Goal: Information Seeking & Learning: Learn about a topic

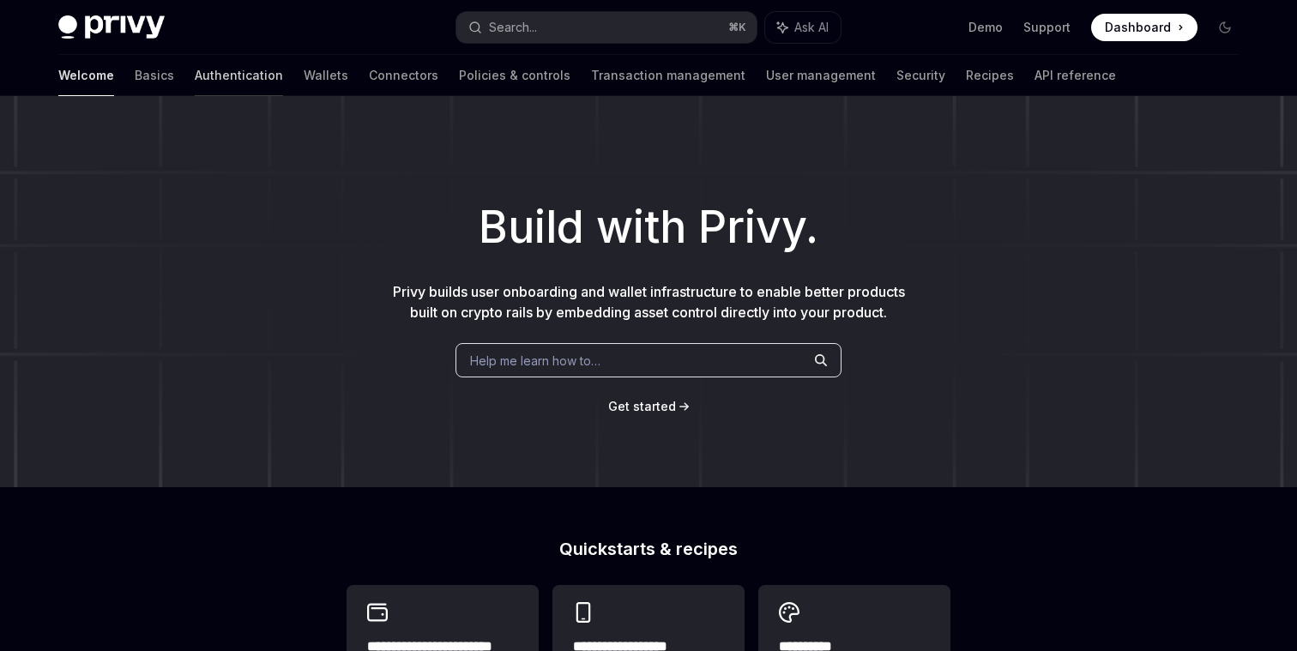
click at [195, 69] on link "Authentication" at bounding box center [239, 75] width 88 height 41
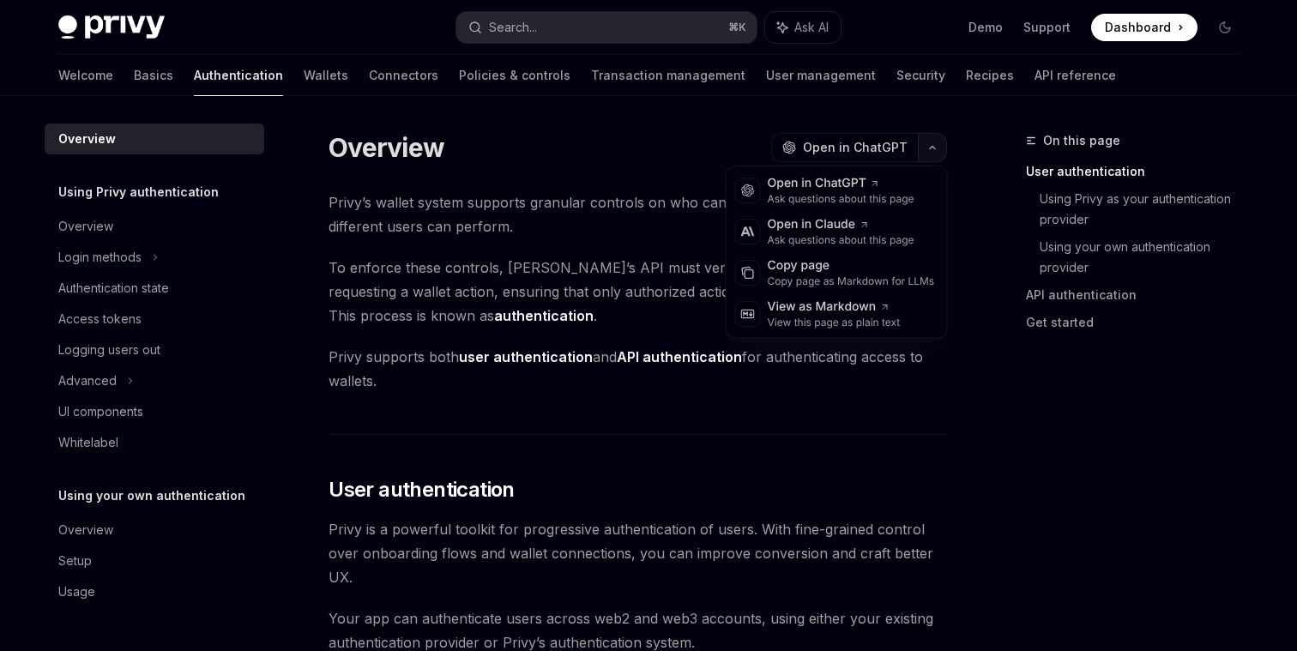
click at [929, 149] on icon "button" at bounding box center [932, 147] width 21 height 7
click at [789, 270] on div "Copy page" at bounding box center [851, 265] width 167 height 17
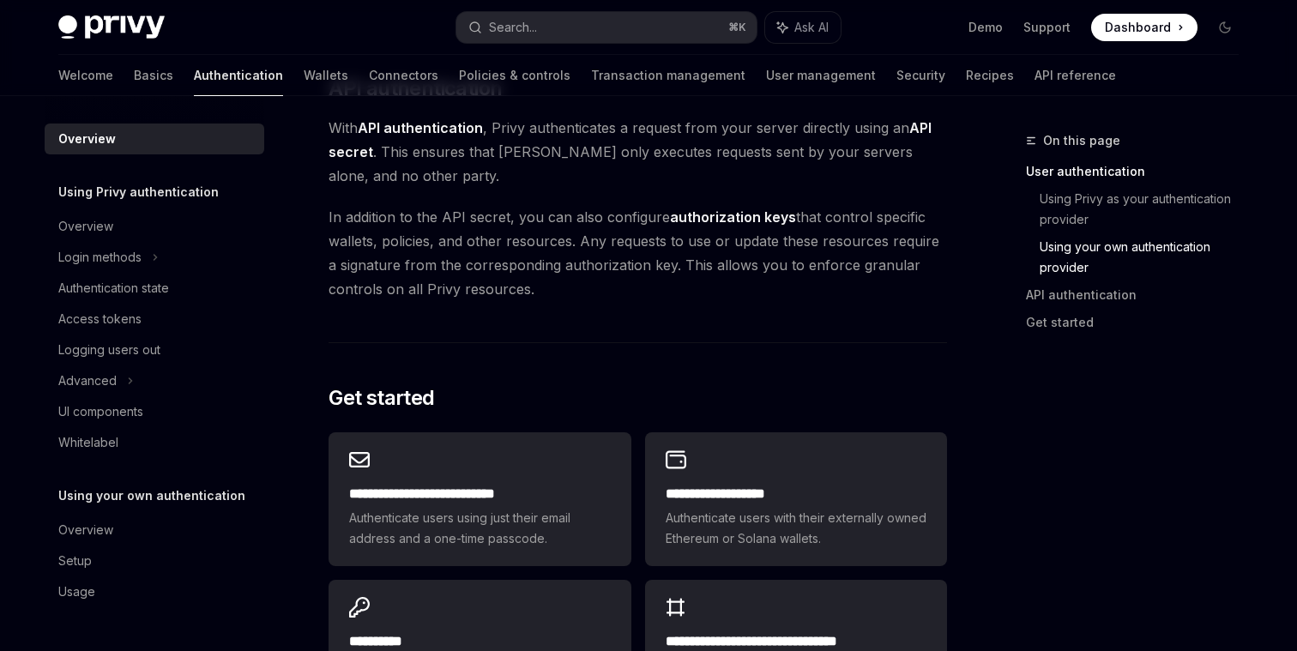
scroll to position [1502, 0]
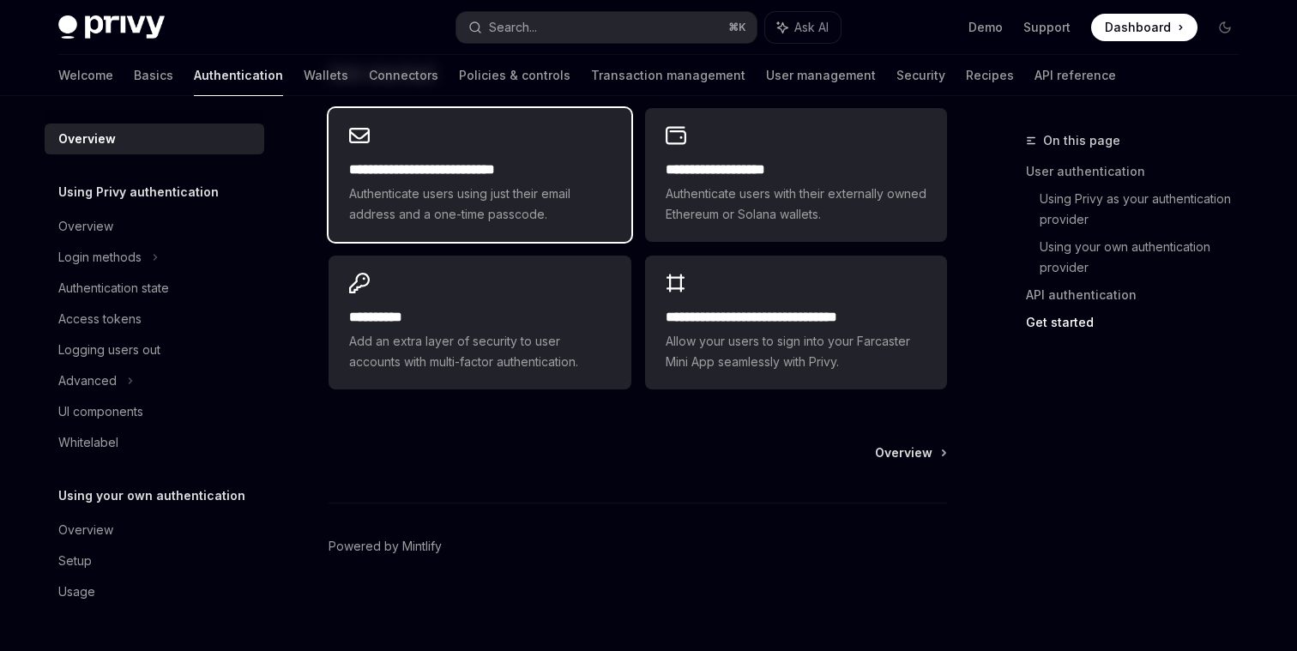
click at [564, 163] on h2 "**********" at bounding box center [479, 170] width 261 height 21
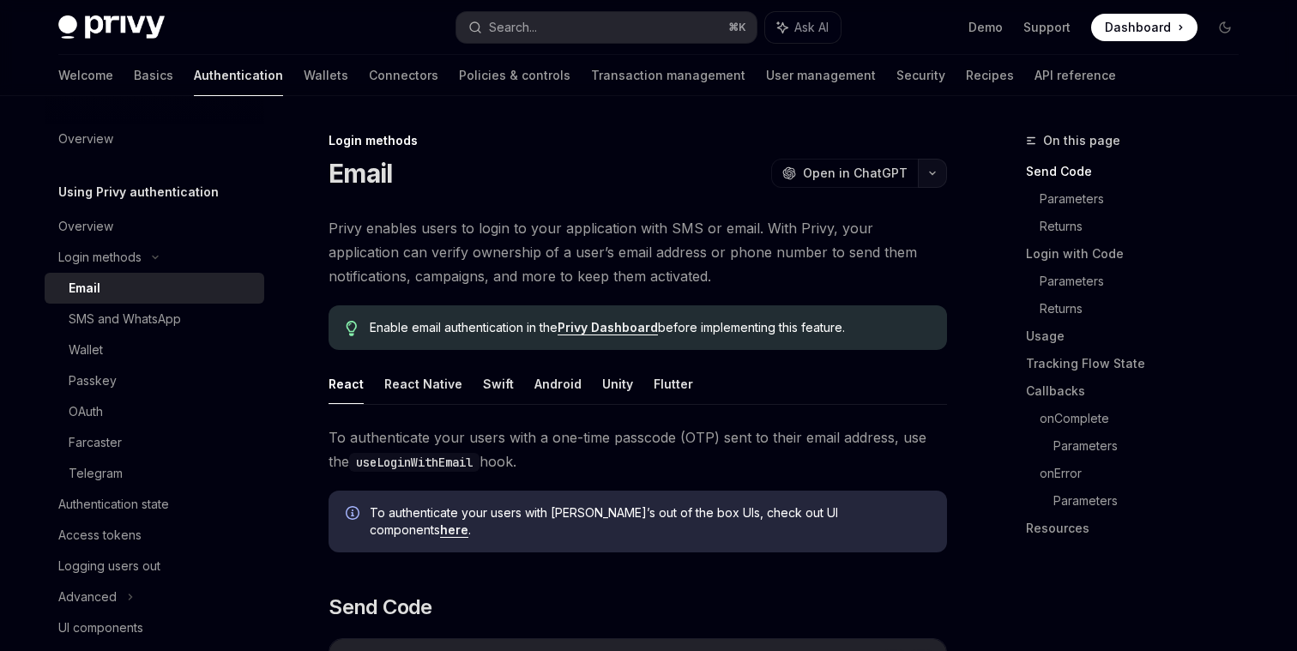
click at [934, 166] on button "button" at bounding box center [932, 173] width 29 height 29
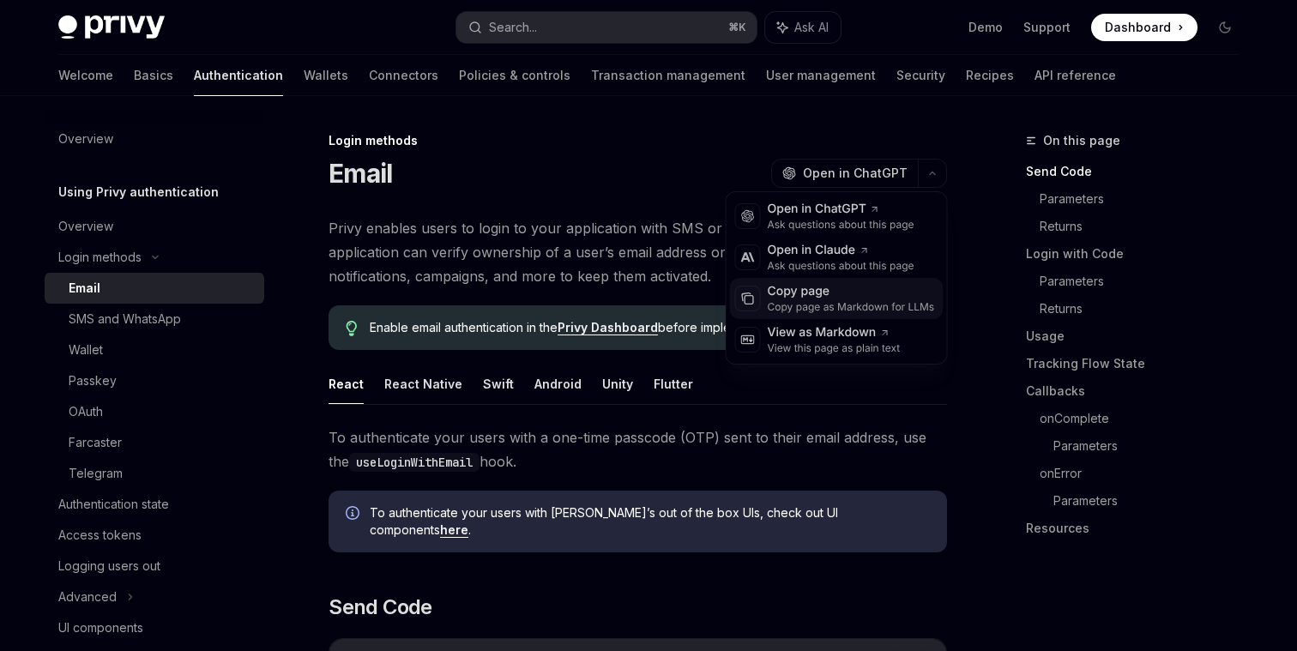
click at [811, 295] on div "Copy page" at bounding box center [851, 291] width 167 height 17
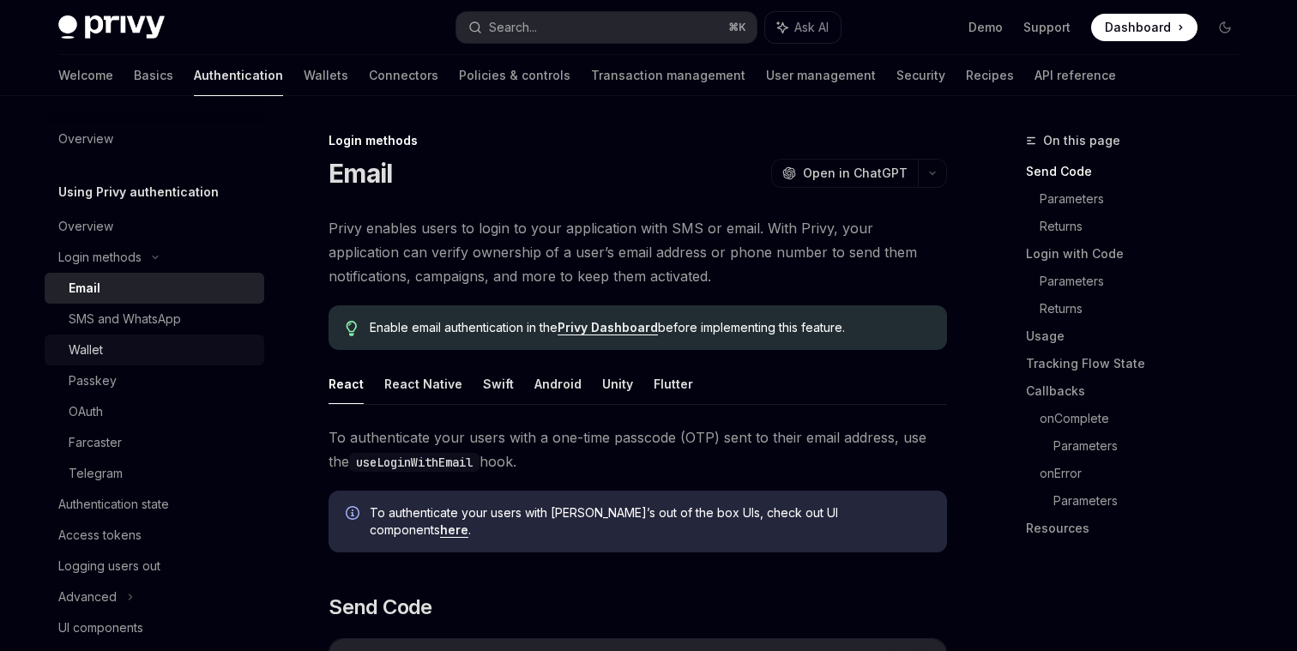
click at [196, 341] on div "Wallet" at bounding box center [161, 350] width 185 height 21
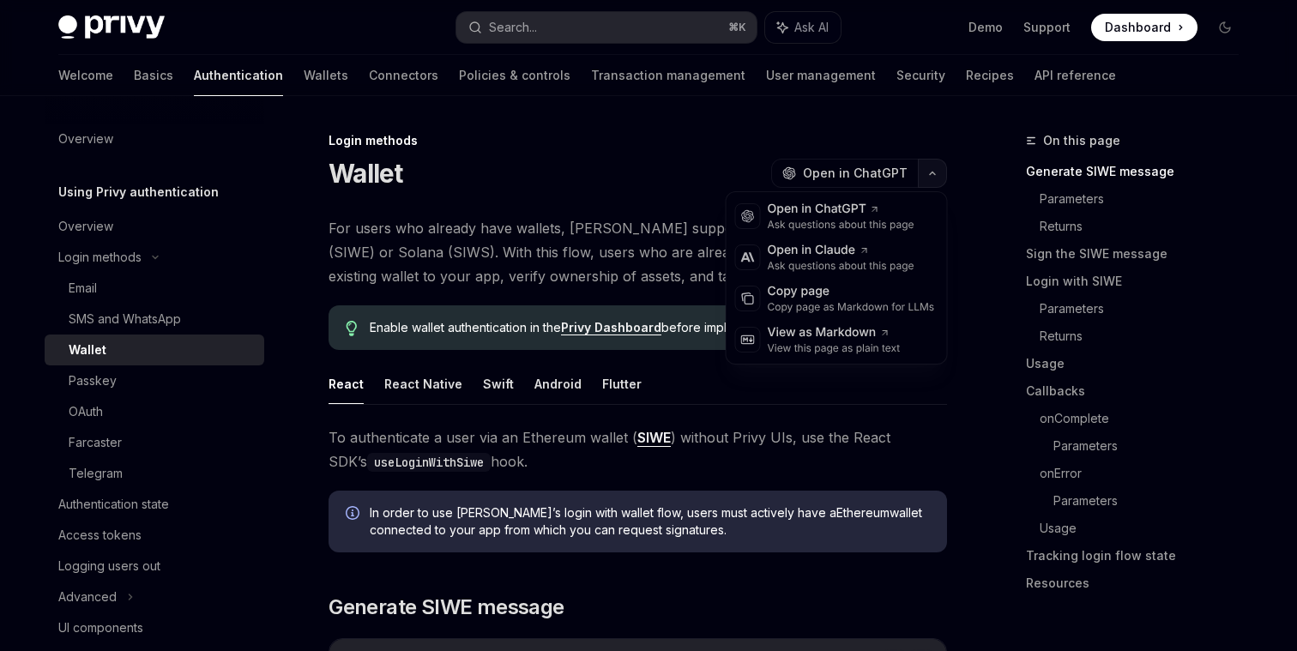
click at [932, 170] on icon "button" at bounding box center [932, 173] width 21 height 7
click at [814, 299] on div "Copy page" at bounding box center [851, 291] width 167 height 17
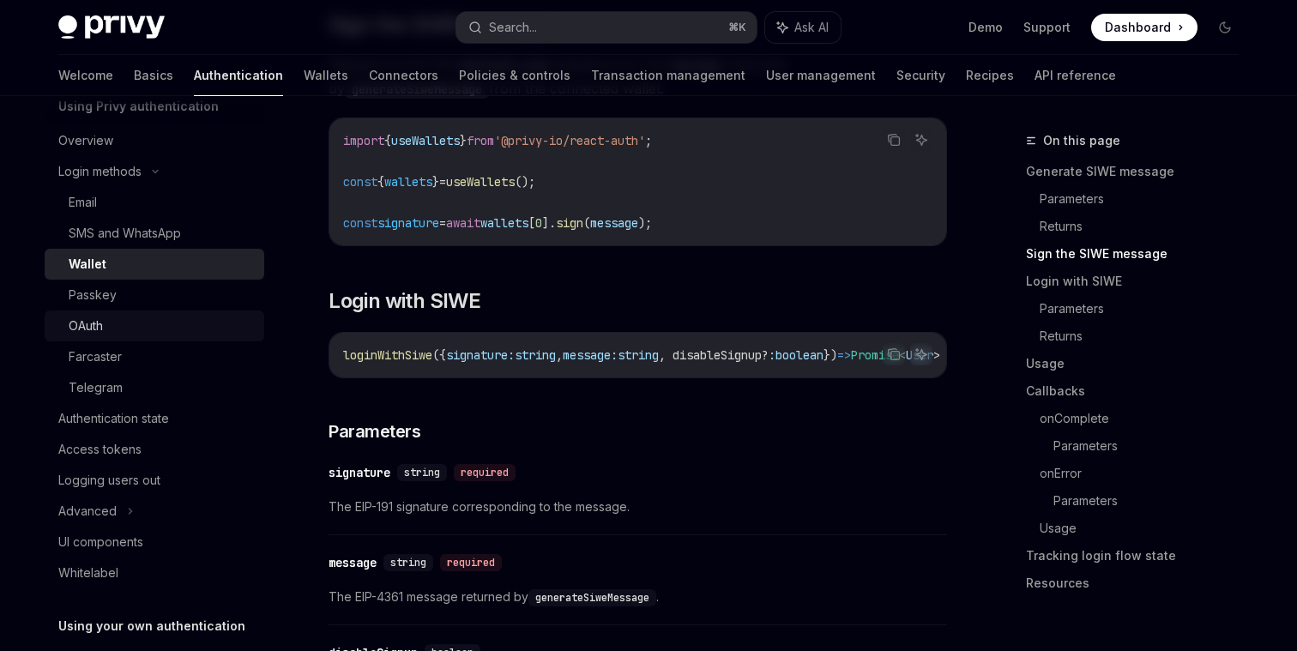
scroll to position [92, 0]
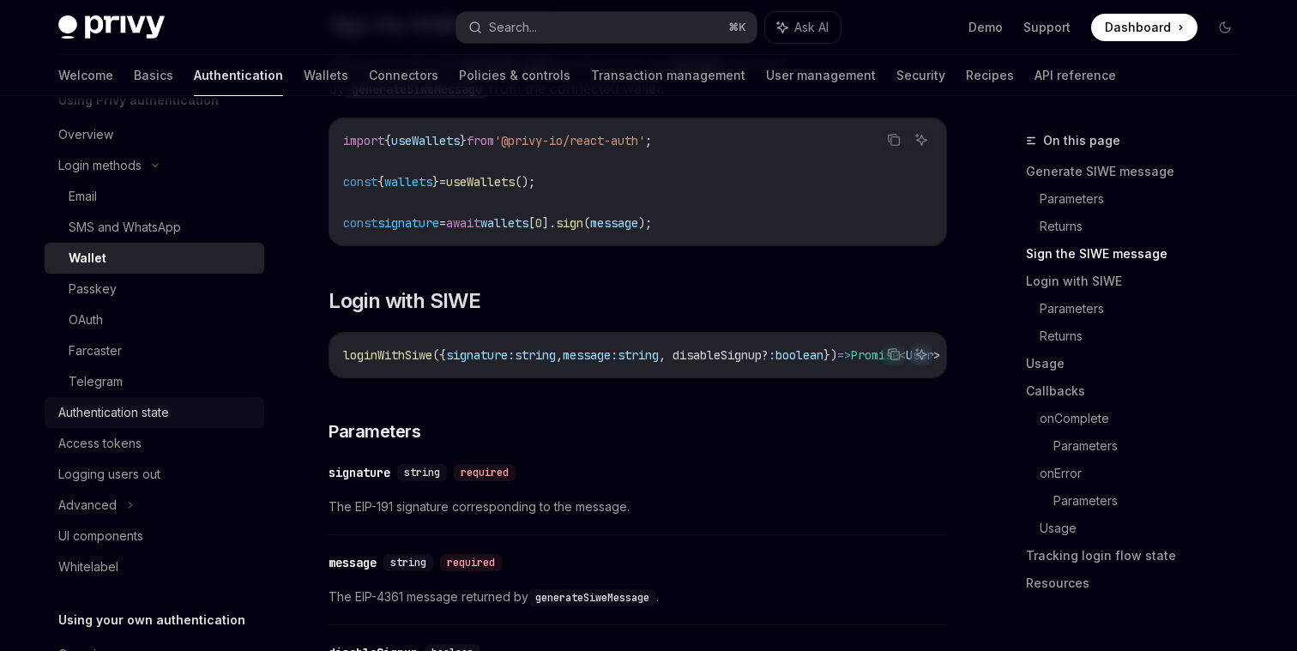
click at [146, 410] on div "Authentication state" at bounding box center [113, 412] width 111 height 21
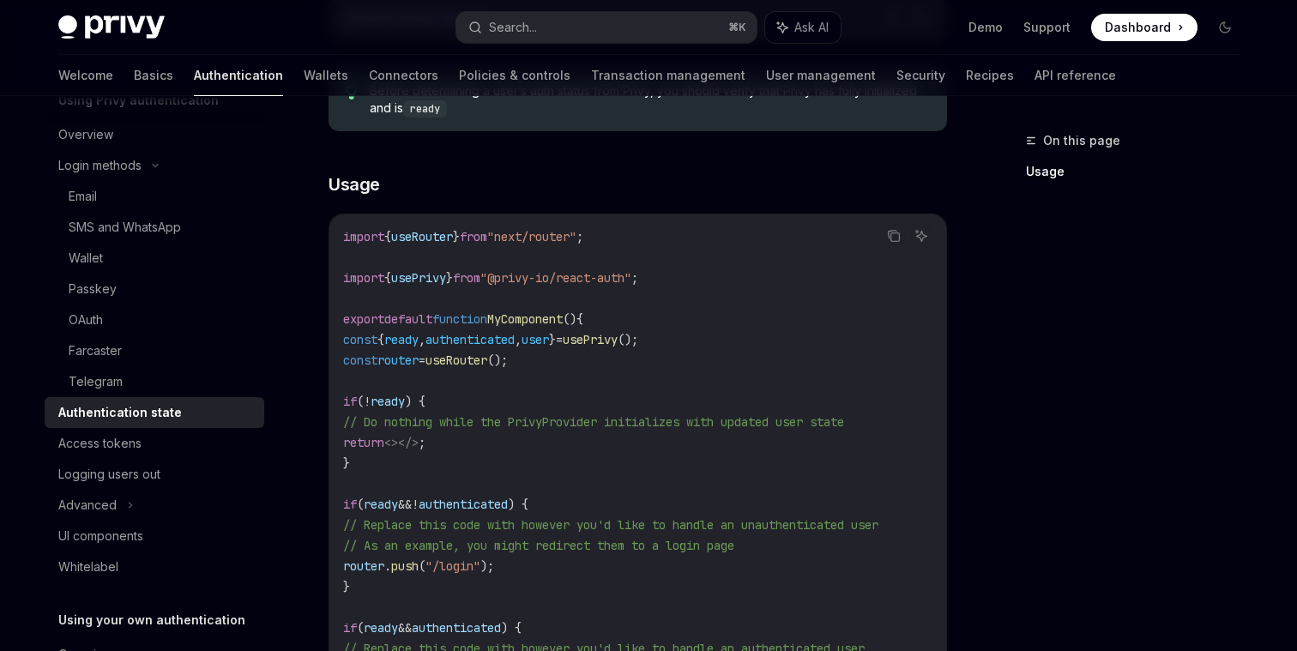
scroll to position [808, 0]
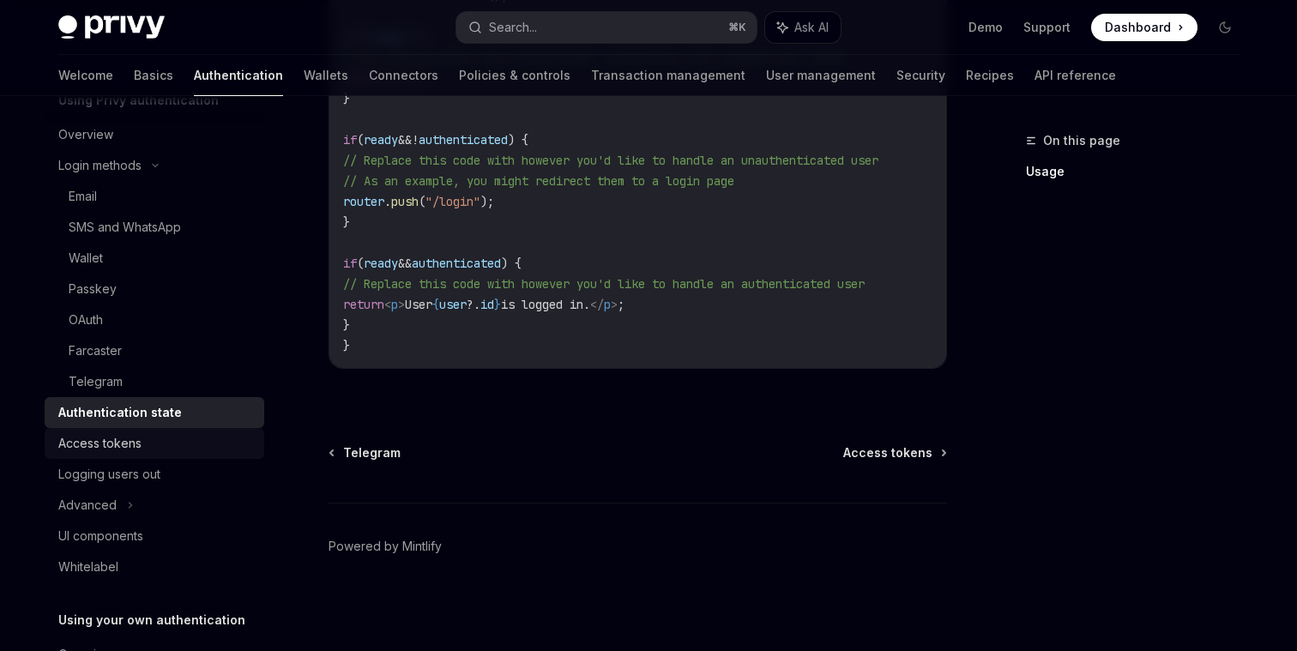
click at [184, 439] on div "Access tokens" at bounding box center [156, 443] width 196 height 21
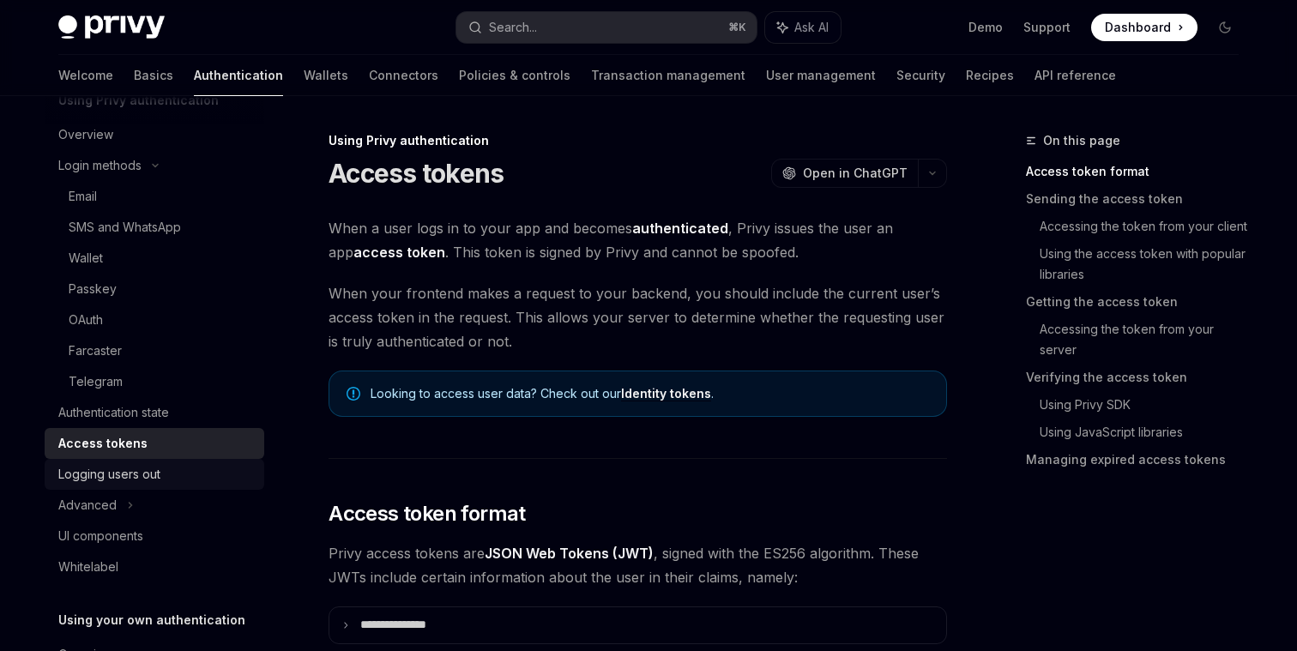
click at [159, 465] on div "Logging users out" at bounding box center [109, 474] width 102 height 21
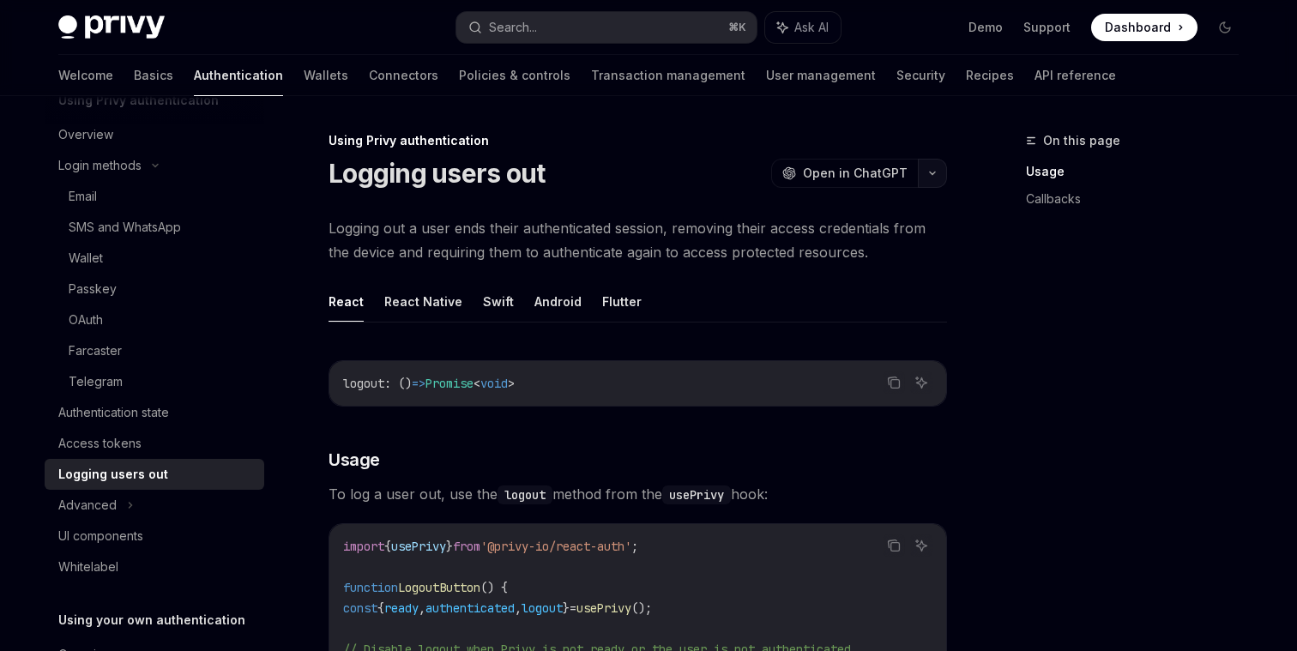
click at [931, 180] on button "button" at bounding box center [932, 173] width 29 height 29
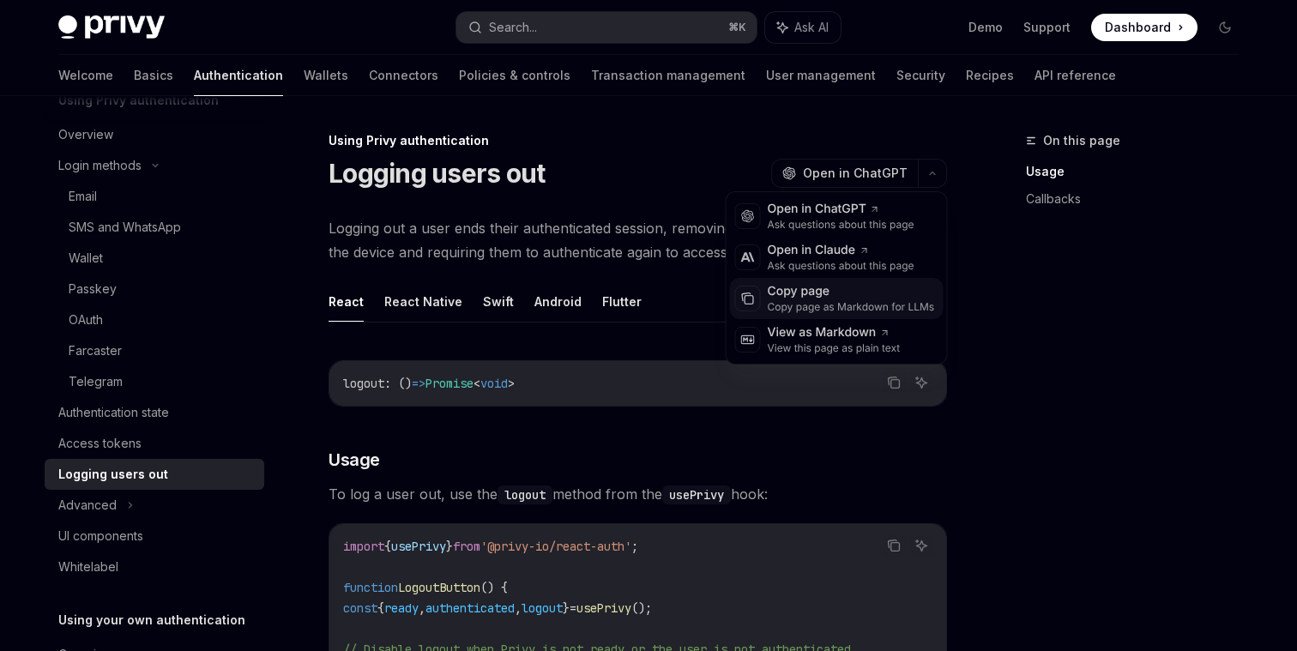
click at [792, 299] on div "Copy page" at bounding box center [851, 291] width 167 height 17
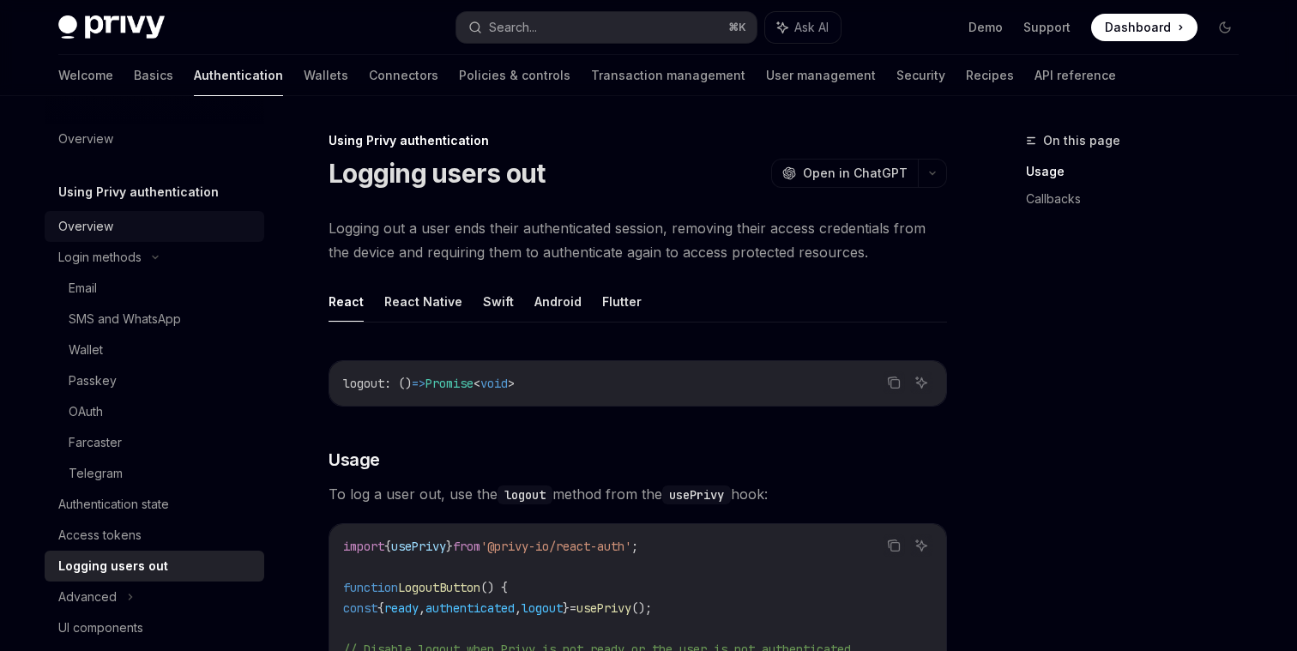
click at [116, 220] on div "Overview" at bounding box center [156, 226] width 196 height 21
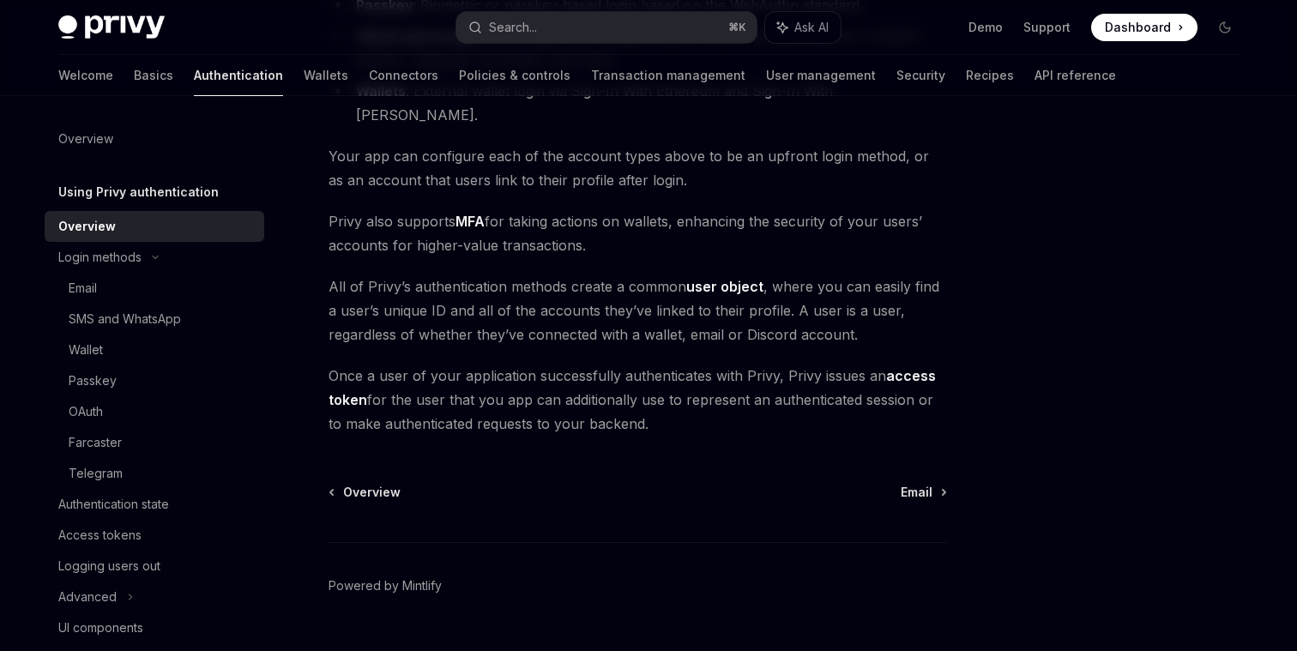
scroll to position [348, 0]
click at [134, 73] on link "Basics" at bounding box center [153, 75] width 39 height 41
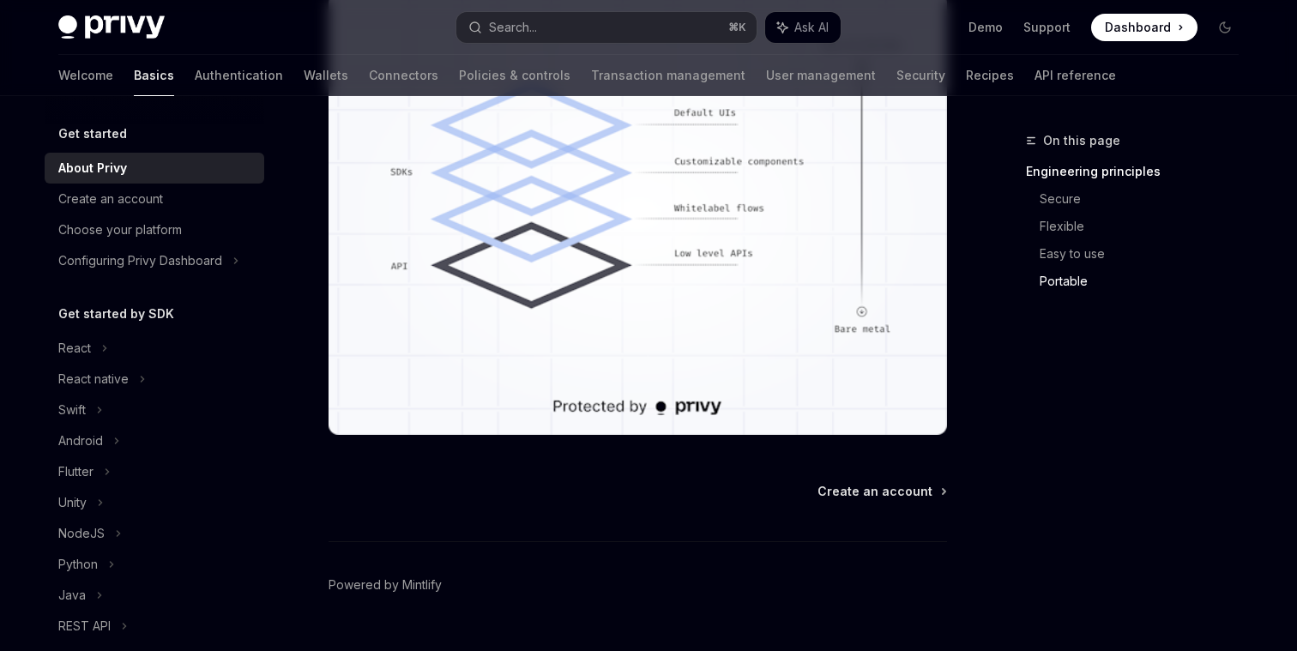
scroll to position [1593, 0]
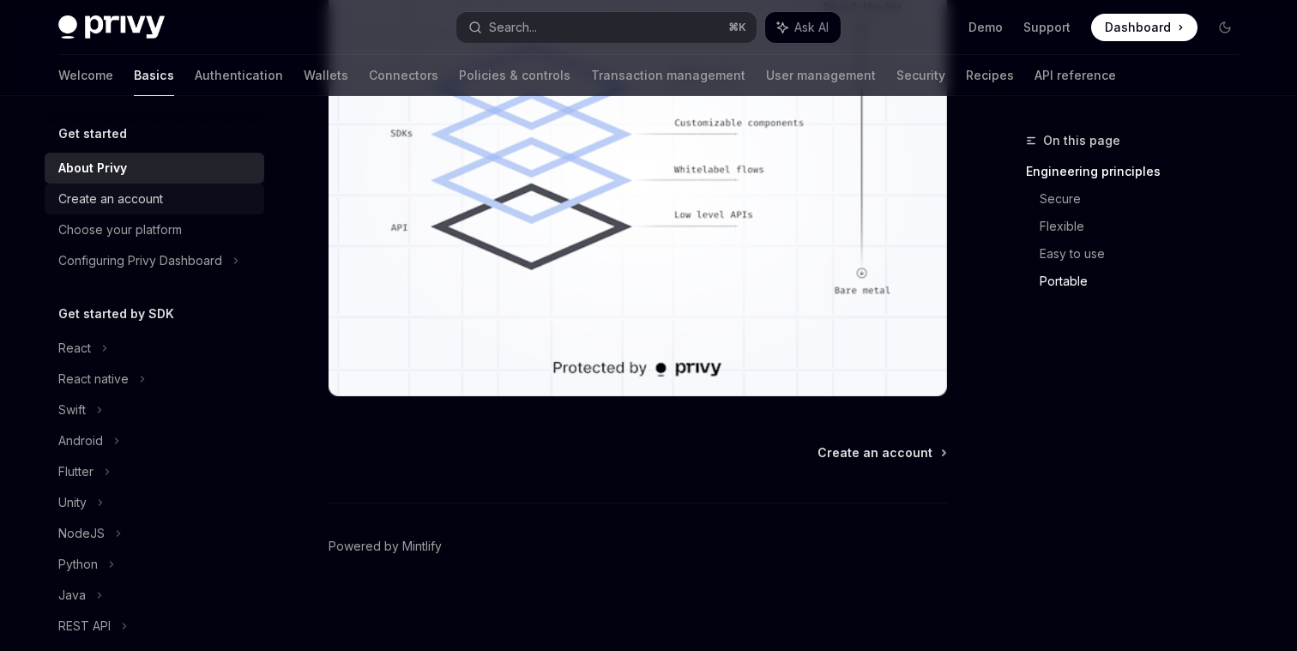
click at [192, 192] on div "Create an account" at bounding box center [156, 199] width 196 height 21
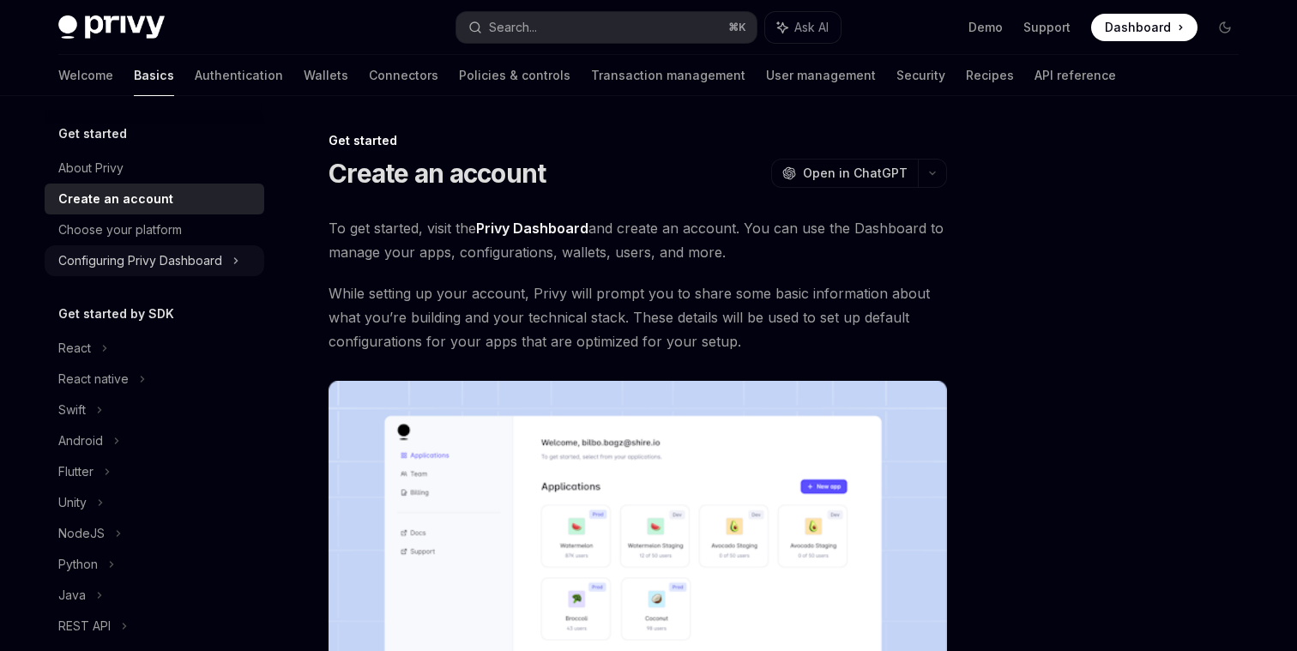
click at [202, 256] on div "Configuring Privy Dashboard" at bounding box center [140, 261] width 164 height 21
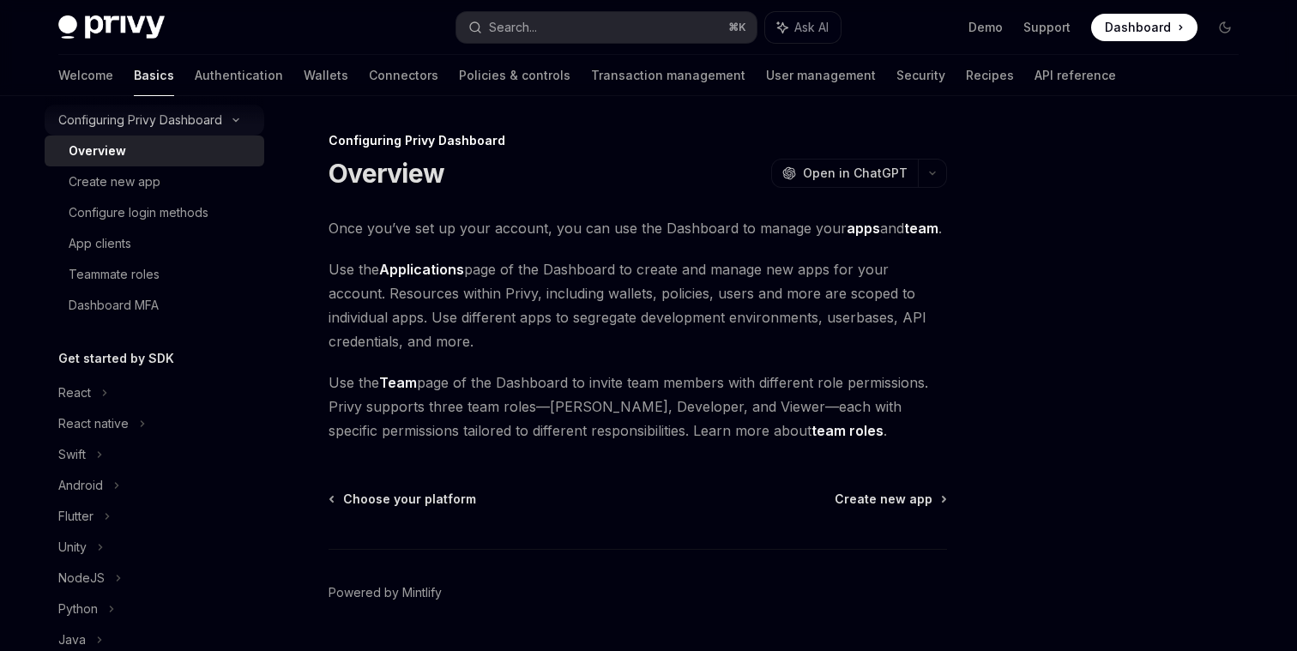
scroll to position [166, 0]
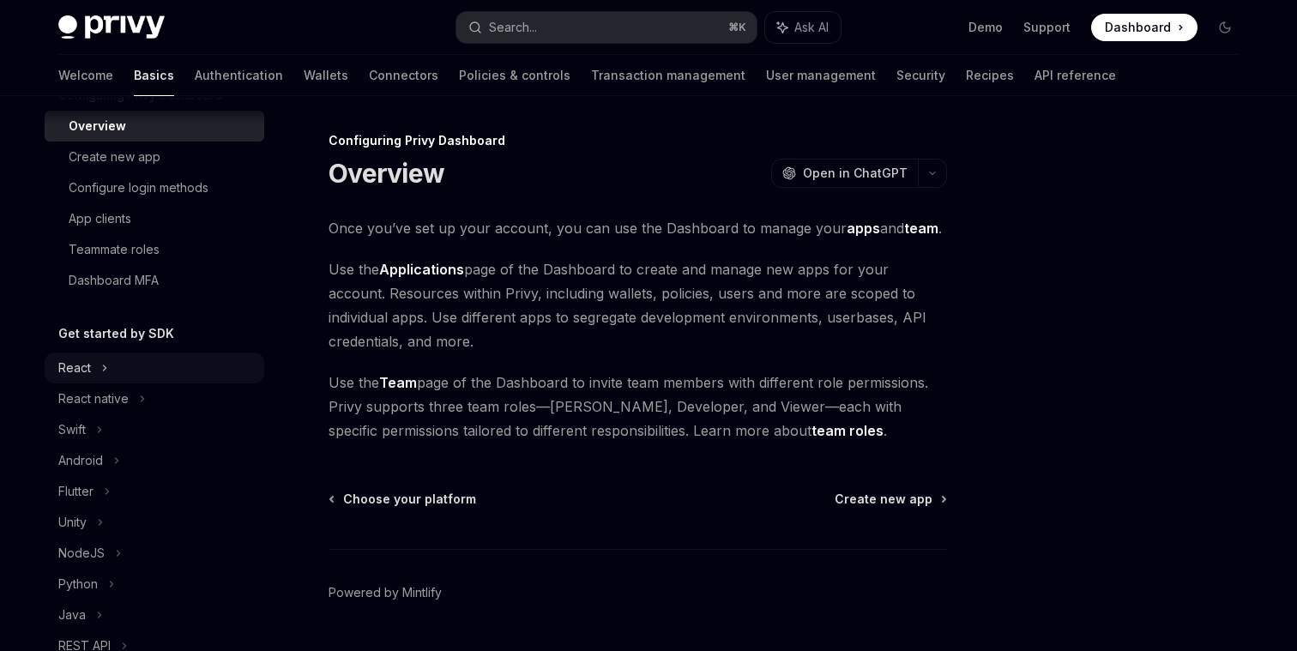
click at [107, 365] on icon at bounding box center [104, 368] width 7 height 21
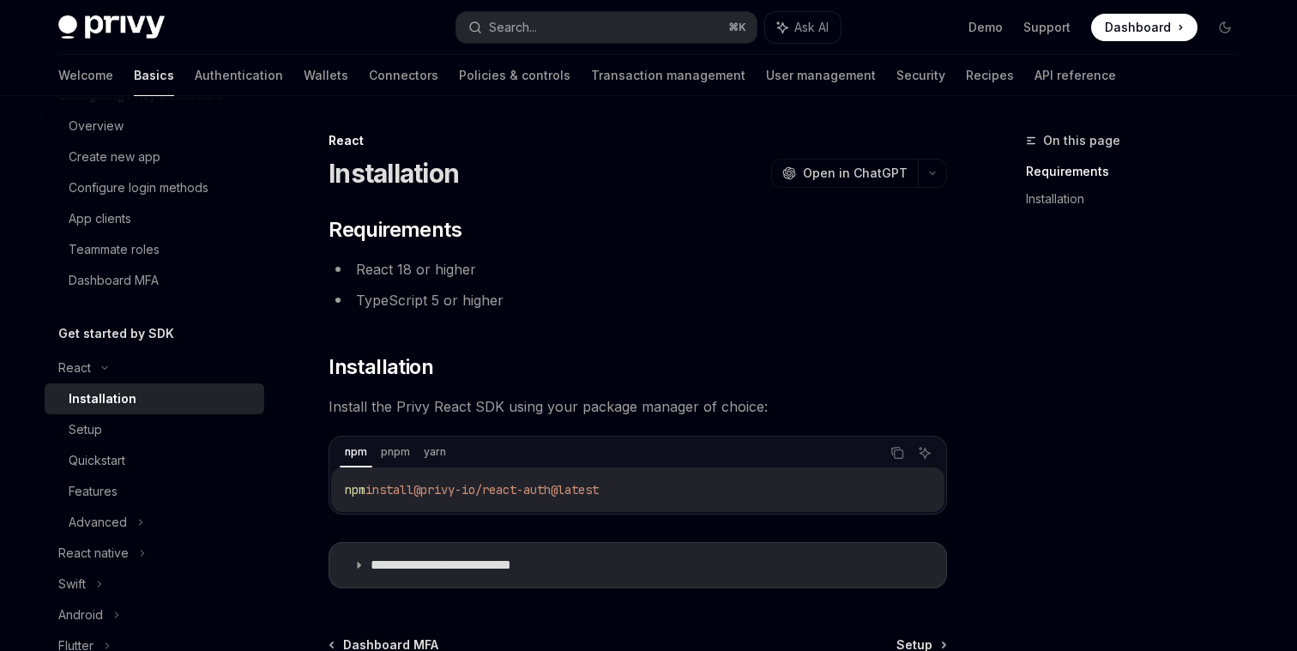
scroll to position [192, 0]
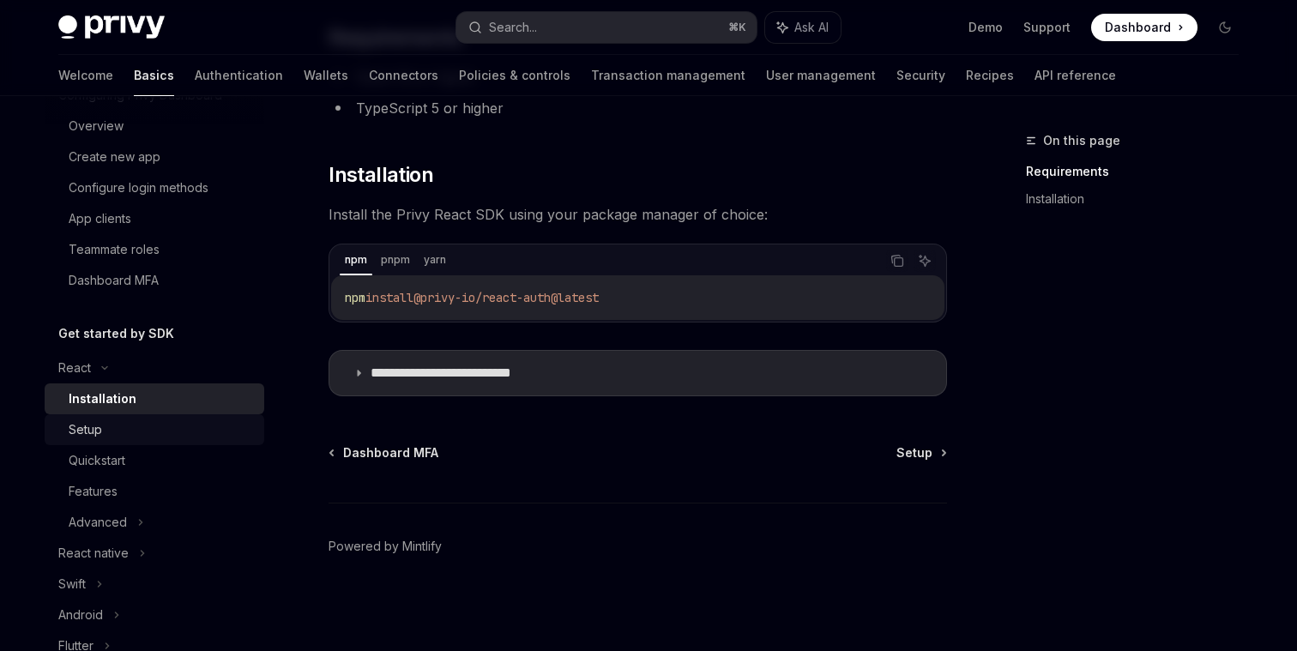
click at [174, 426] on div "Setup" at bounding box center [161, 430] width 185 height 21
type textarea "*"
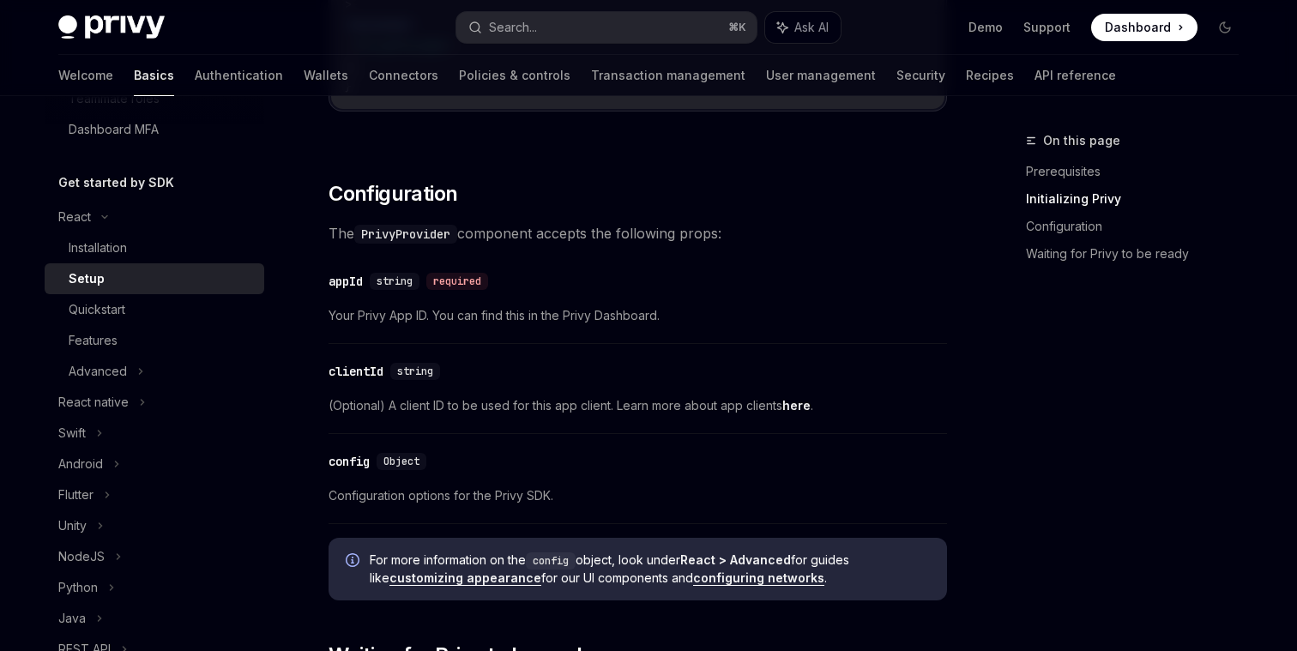
scroll to position [1198, 0]
